Goal: Find specific fact: Find specific fact

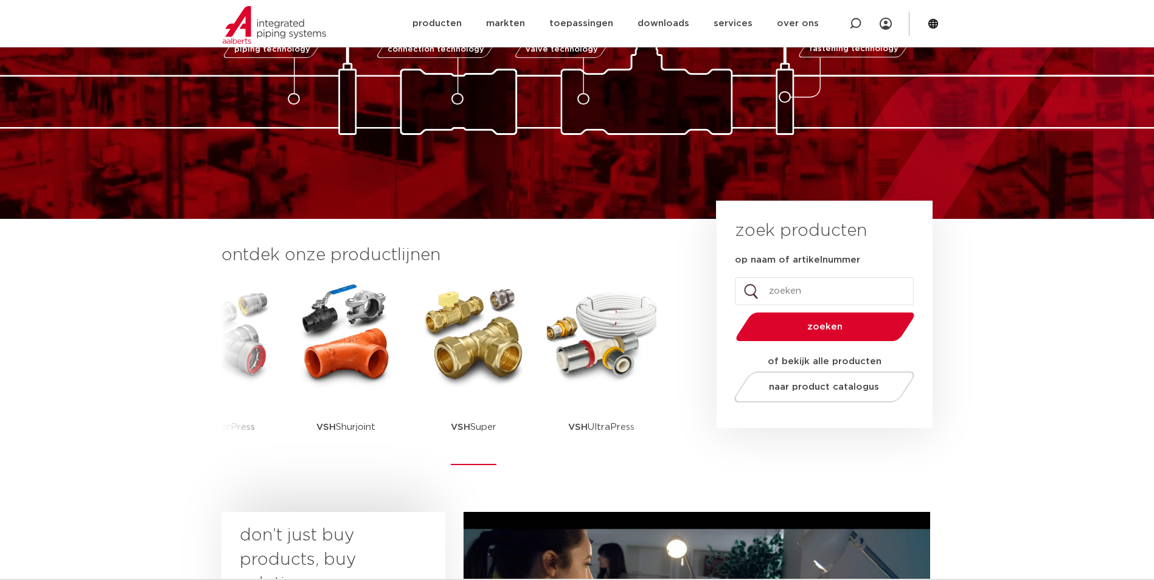
click at [471, 365] on img at bounding box center [473, 334] width 109 height 109
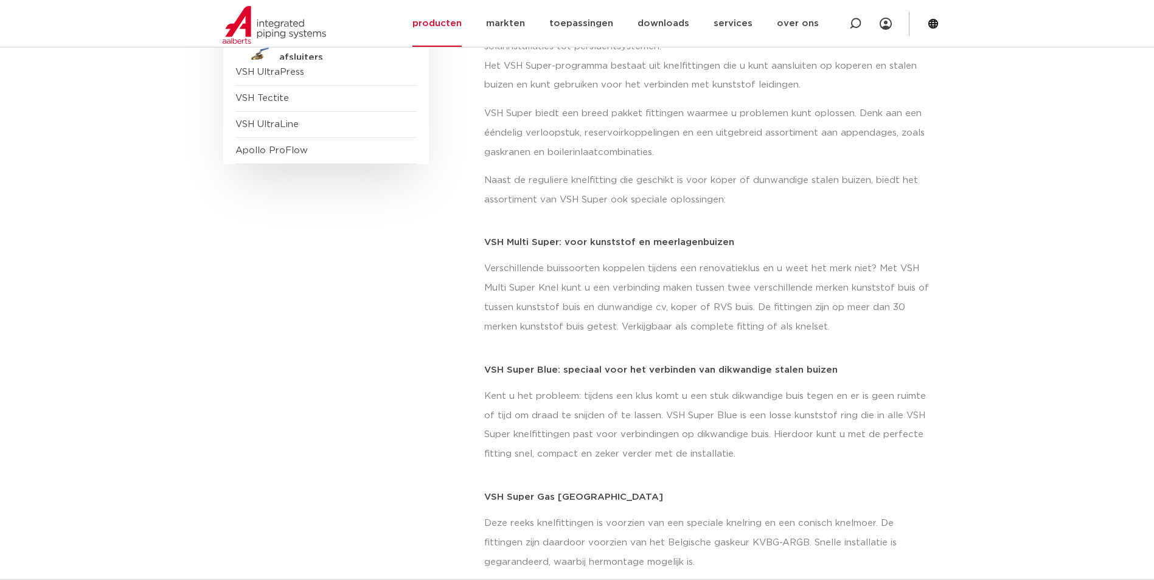
scroll to position [61, 0]
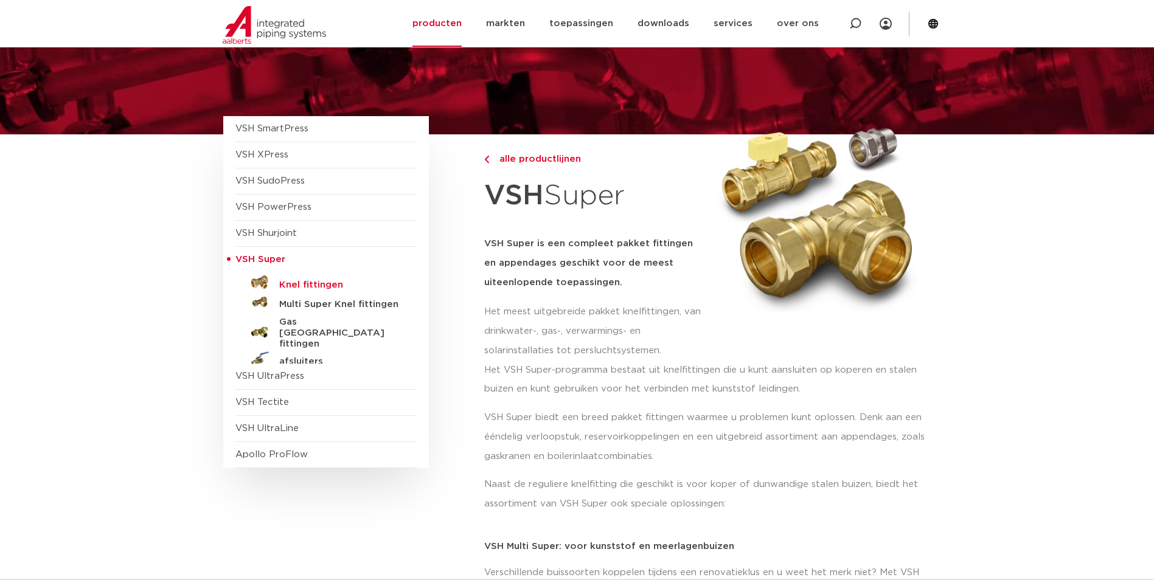
click at [305, 283] on h5 "Knel fittingen" at bounding box center [339, 285] width 120 height 11
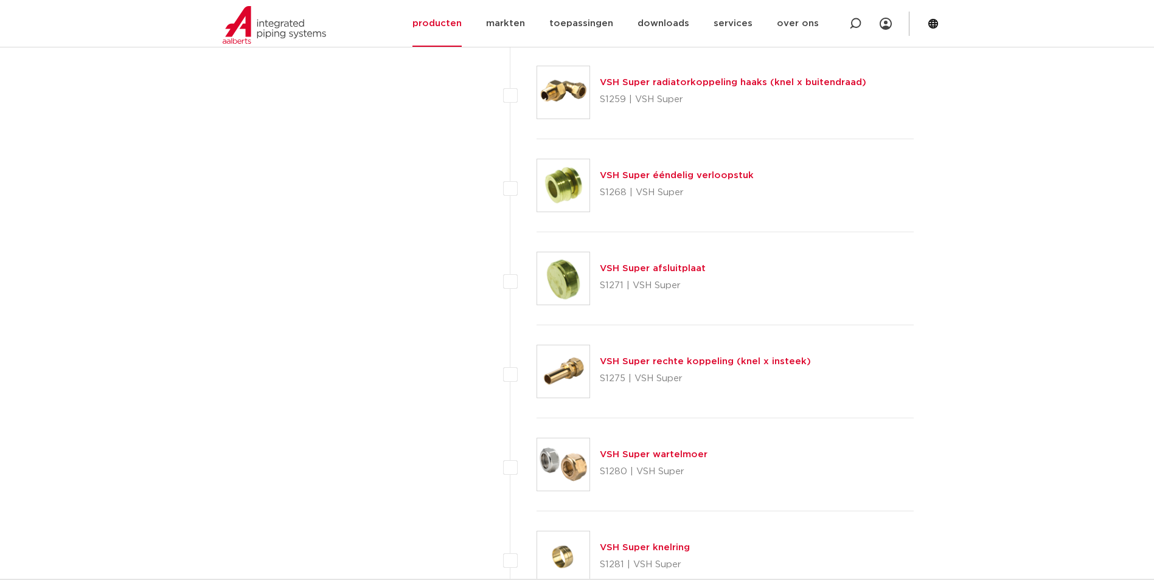
scroll to position [3908, 0]
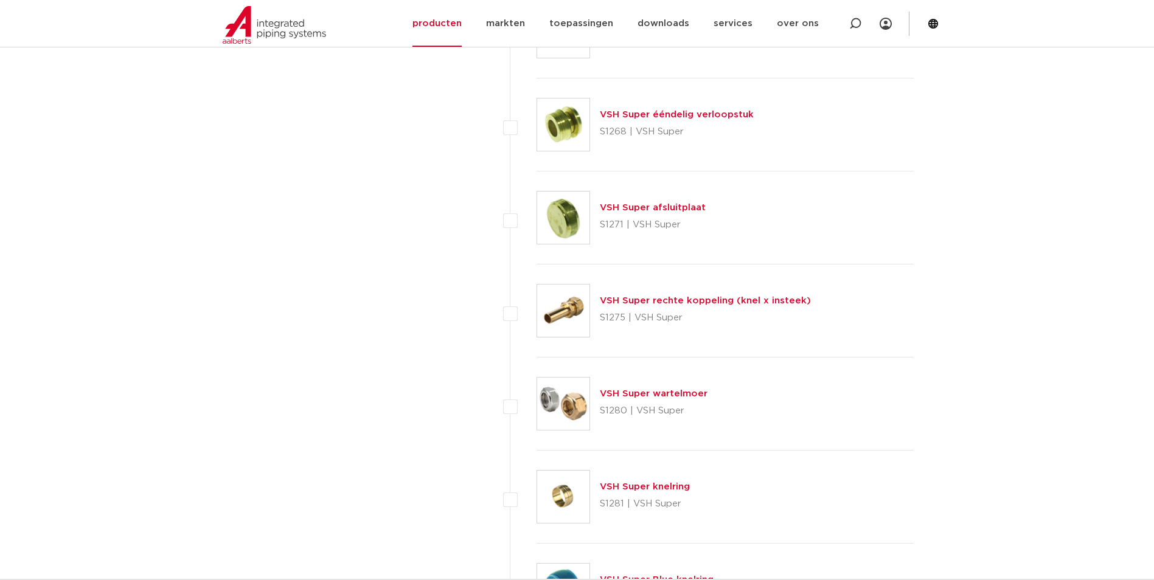
click at [649, 483] on link "VSH Super knelring" at bounding box center [645, 486] width 90 height 9
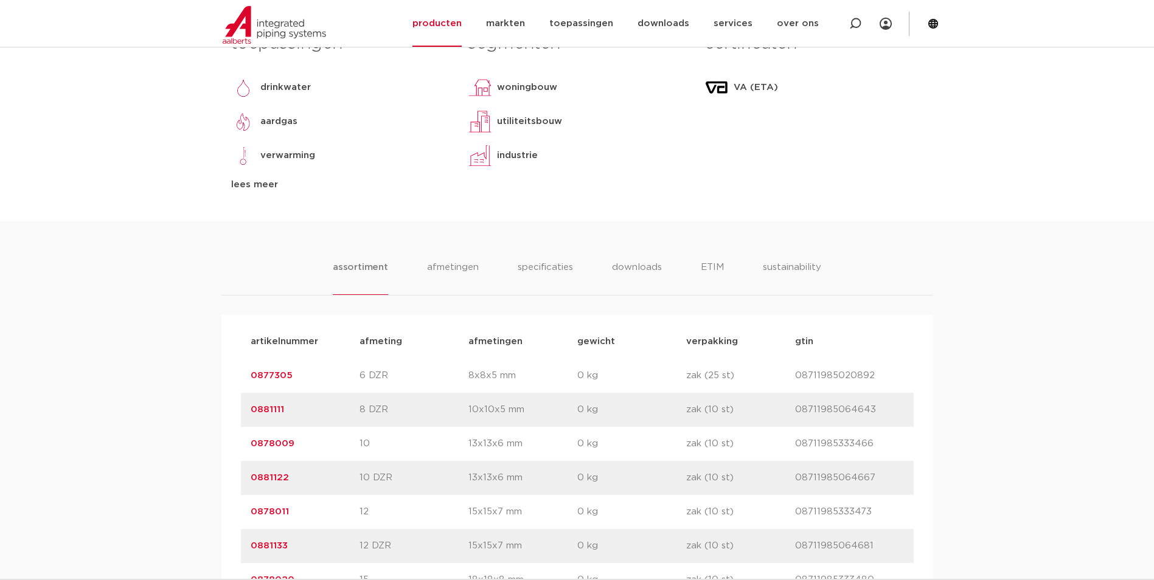
scroll to position [730, 0]
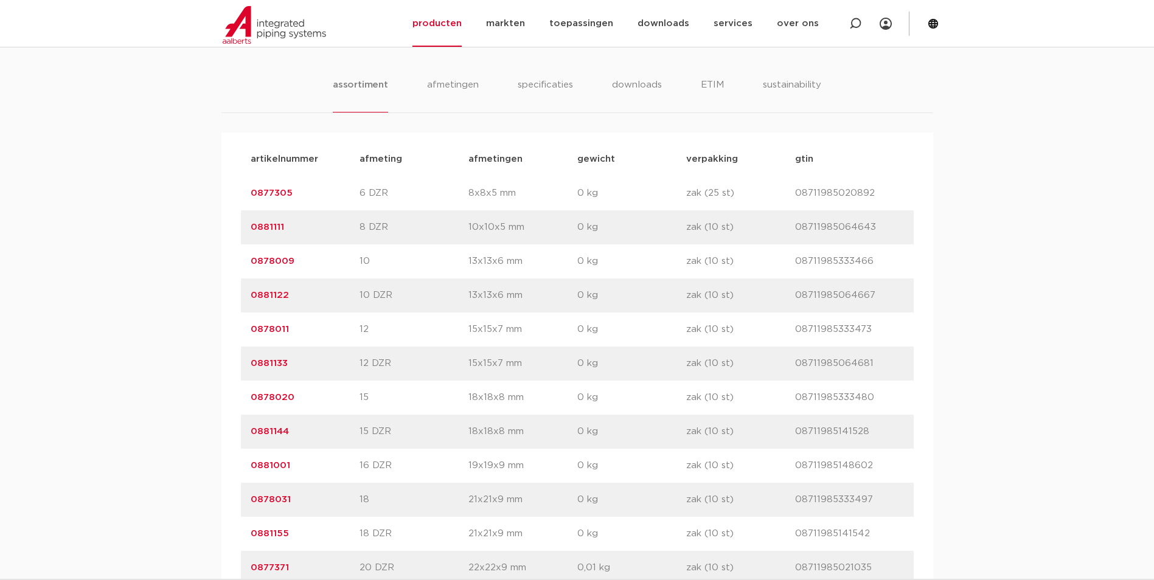
drag, startPoint x: 302, startPoint y: 400, endPoint x: 245, endPoint y: 400, distance: 57.2
click at [245, 400] on div "artikelnummer 0878020 afmeting 15 afmetingen 18x18x8 mm gewicht 0 kg verpakking…" at bounding box center [577, 398] width 673 height 34
copy link "0878020"
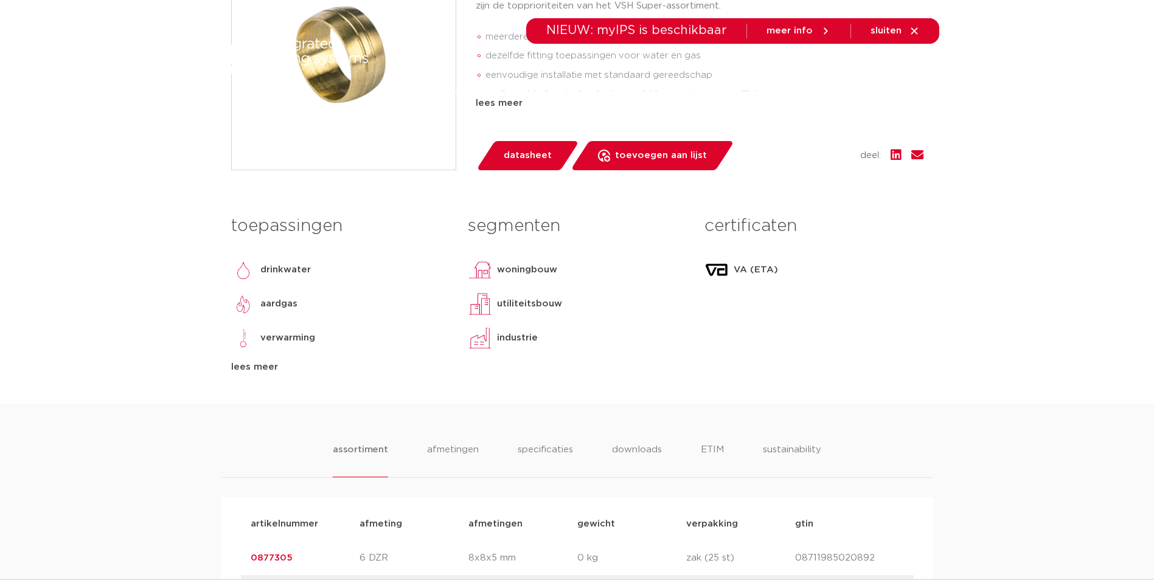
scroll to position [0, 0]
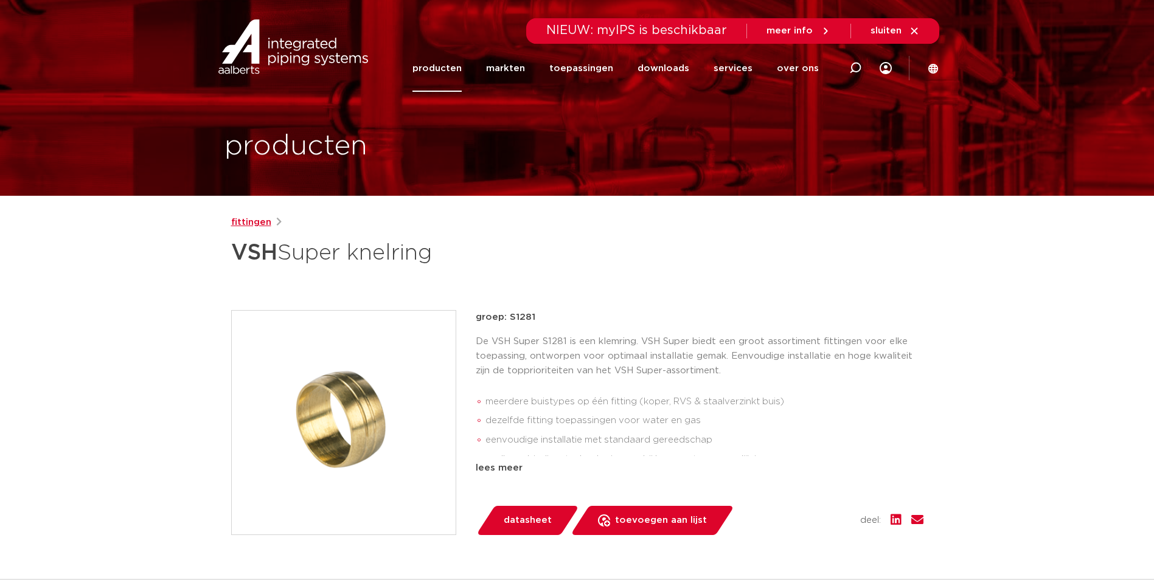
click at [261, 219] on link "fittingen" at bounding box center [251, 222] width 40 height 15
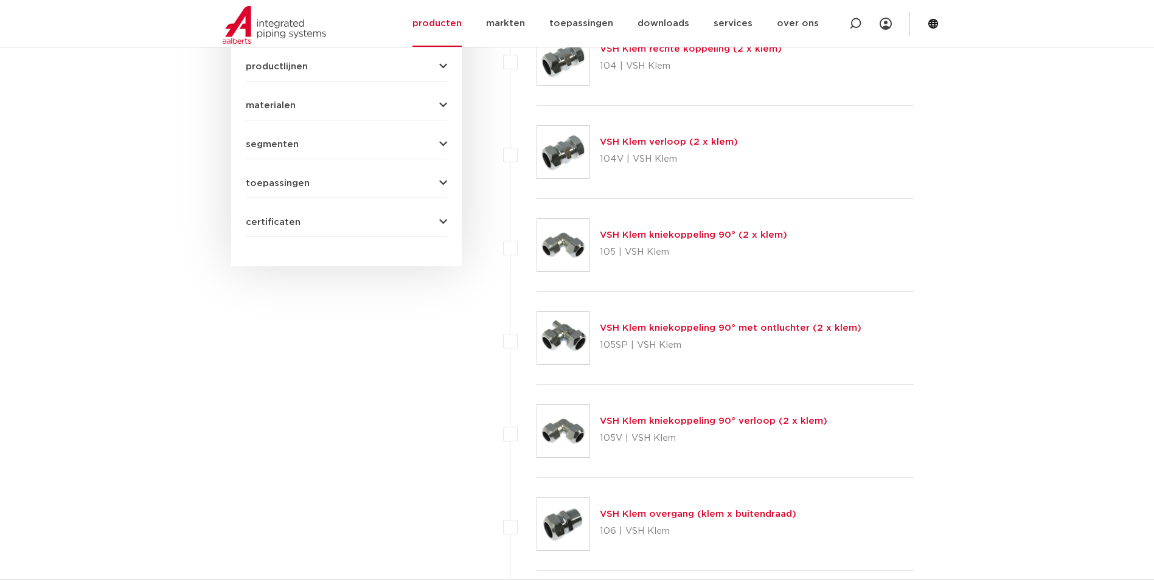
scroll to position [197, 0]
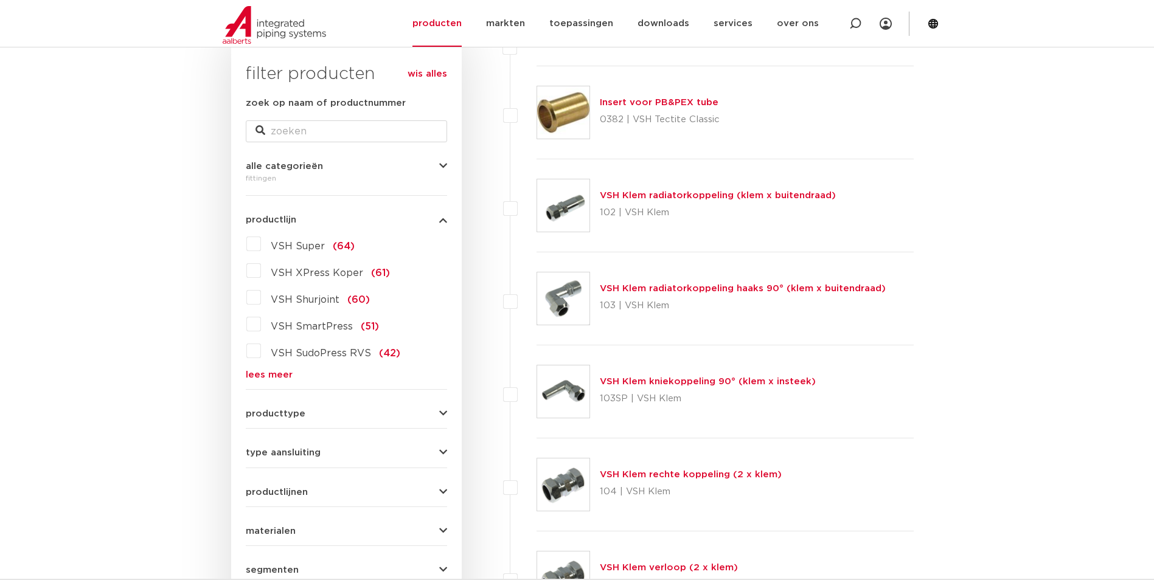
click at [261, 241] on label "VSH Super (64)" at bounding box center [308, 243] width 94 height 19
click at [0, 0] on input "VSH Super (64)" at bounding box center [0, 0] width 0 height 0
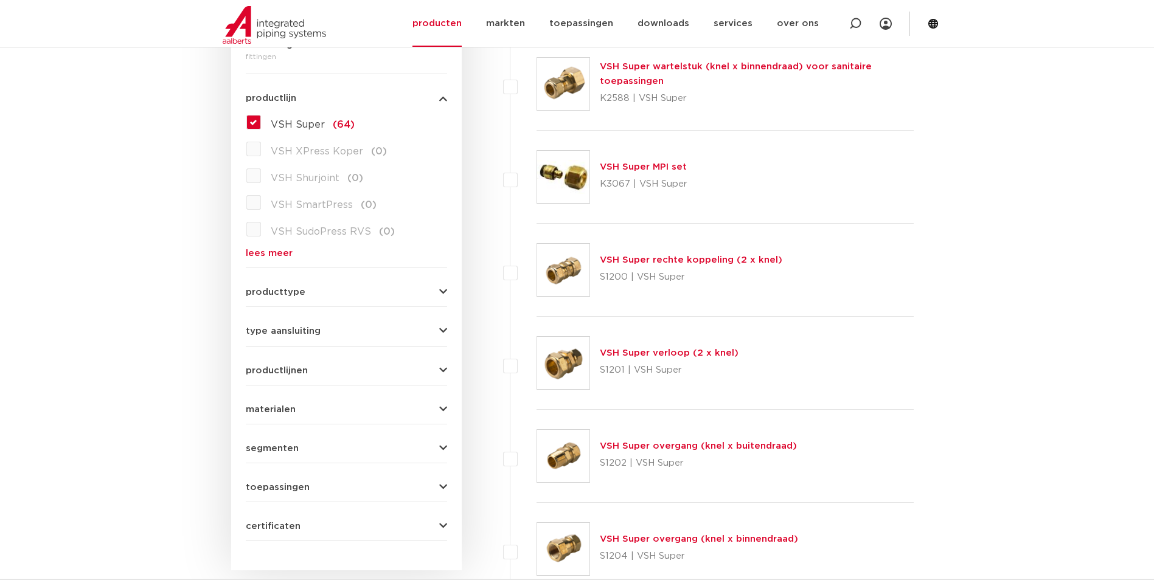
scroll to position [136, 0]
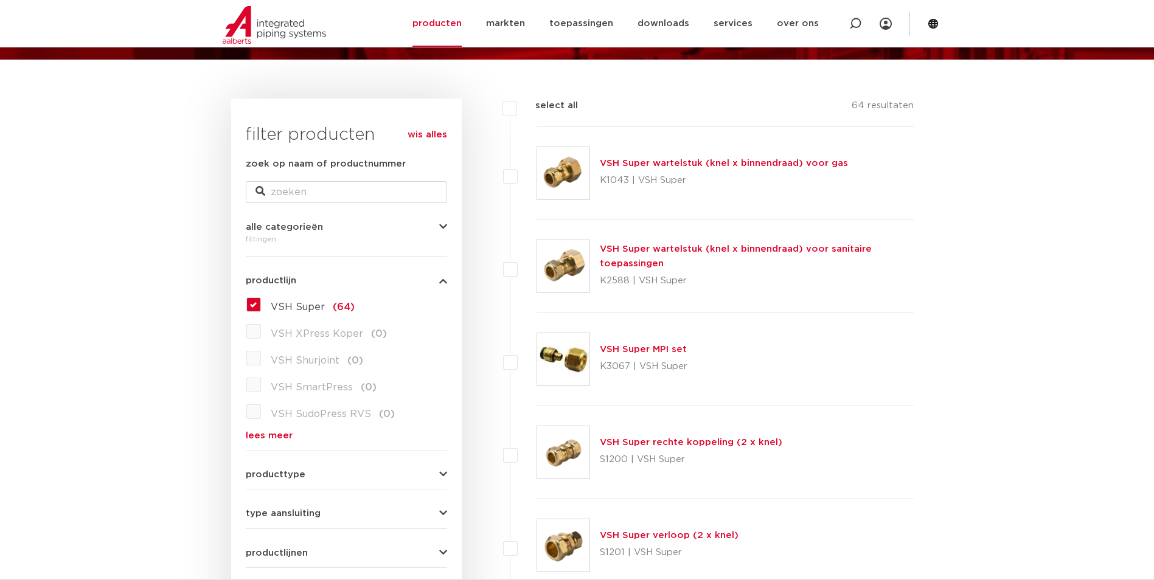
click at [616, 245] on link "VSH Super wartelstuk (knel x binnendraad) voor sanitaire toepassingen" at bounding box center [736, 257] width 272 height 24
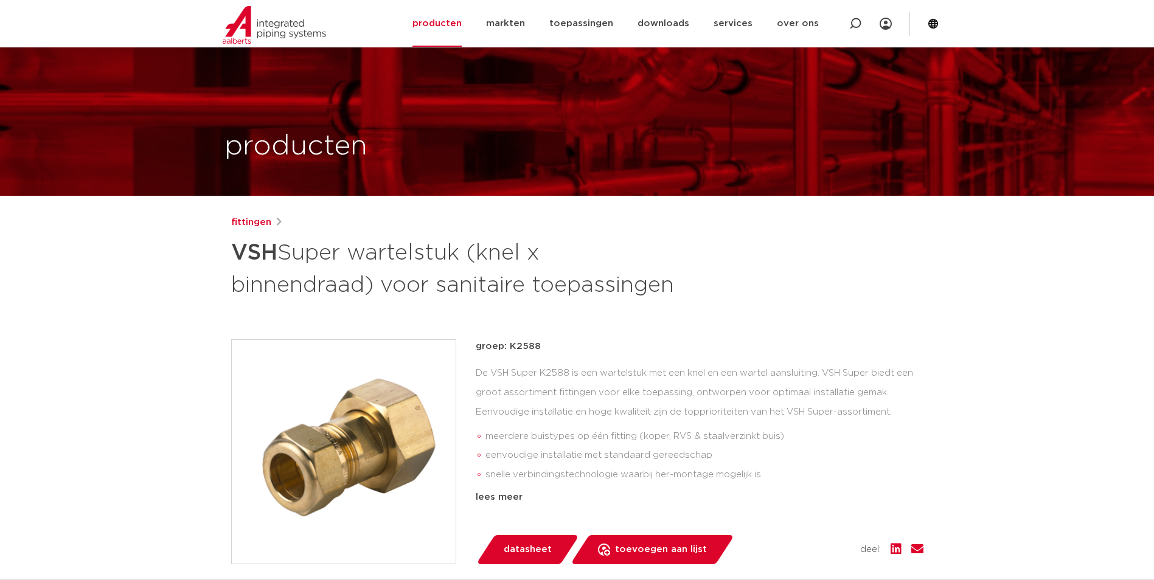
scroll to position [365, 0]
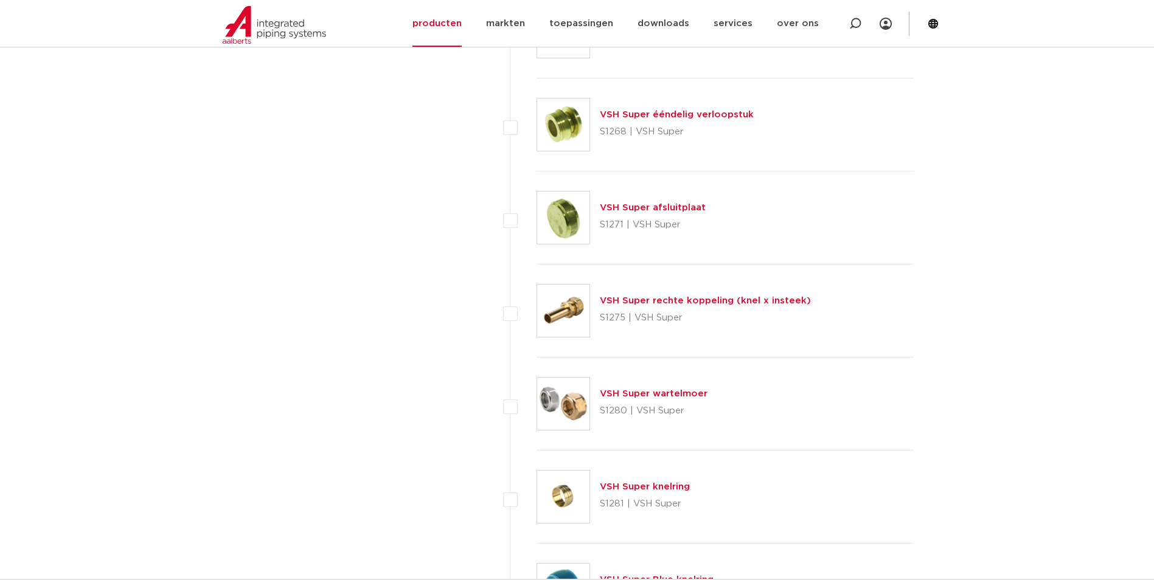
scroll to position [3968, 0]
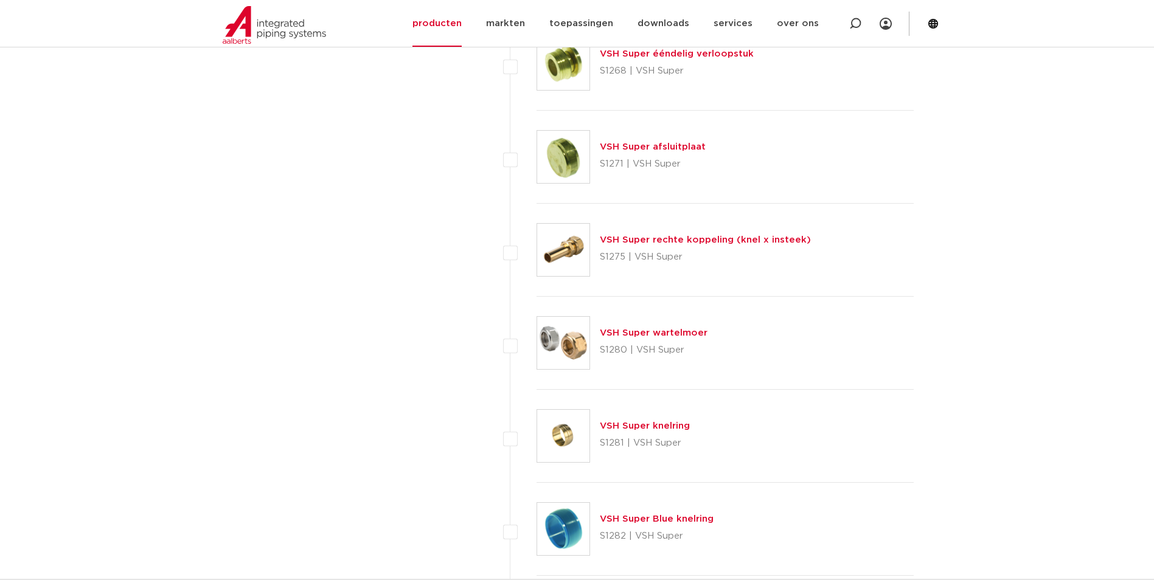
click at [658, 329] on link "VSH Super wartelmoer" at bounding box center [654, 332] width 108 height 9
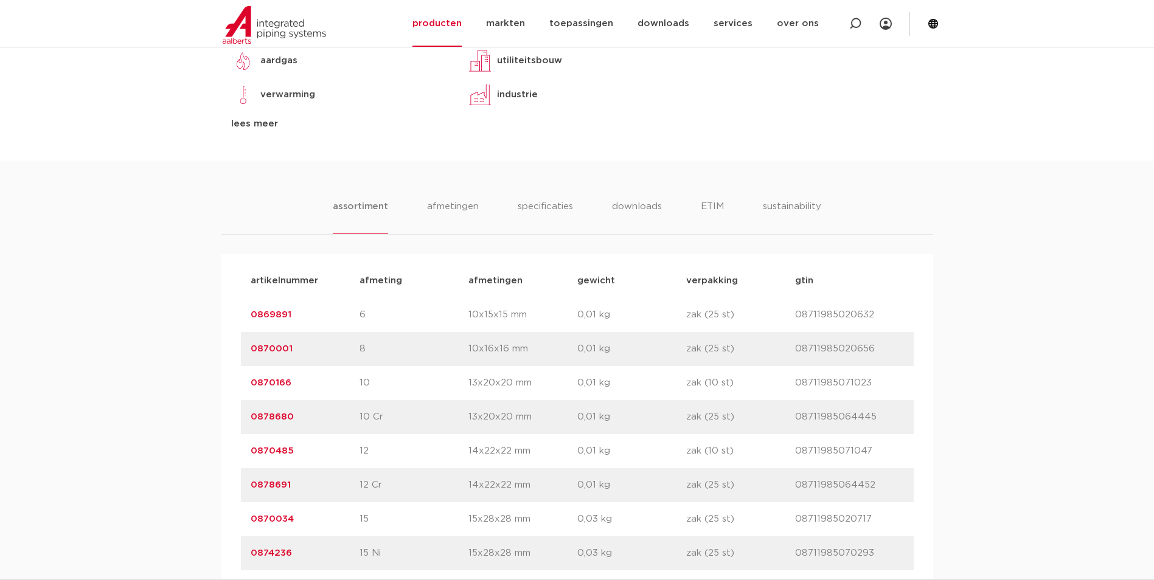
scroll to position [730, 0]
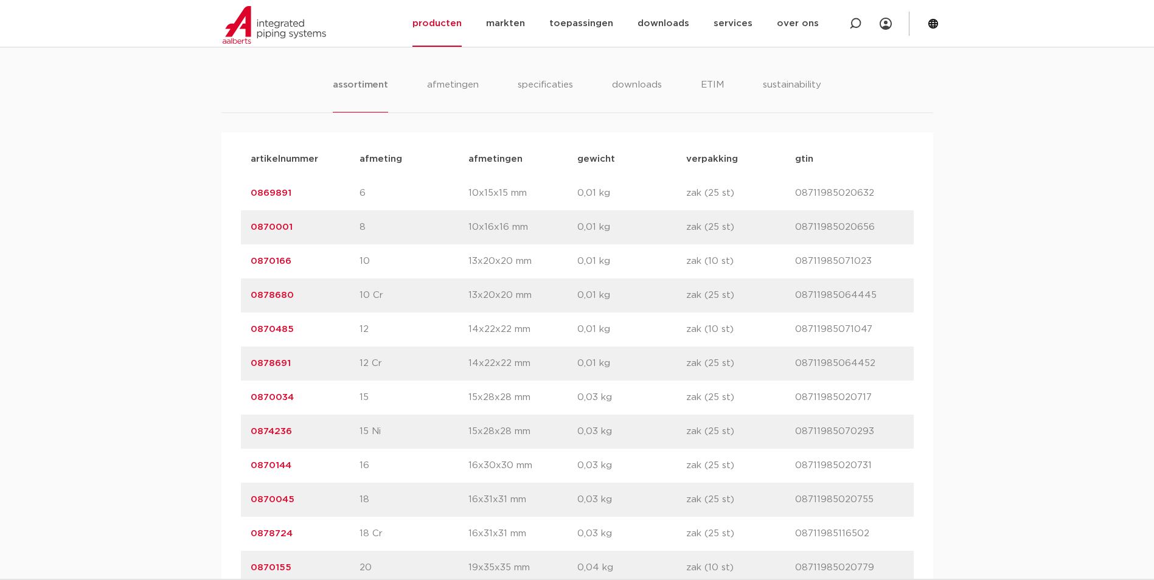
drag, startPoint x: 246, startPoint y: 397, endPoint x: 293, endPoint y: 400, distance: 46.3
click at [293, 400] on div "artikelnummer 0870034 afmeting 15 [GEOGRAPHIC_DATA] 15x28x28 mm gewicht 0,03 kg…" at bounding box center [577, 398] width 673 height 34
copy link "0870034"
